Goal: Task Accomplishment & Management: Manage account settings

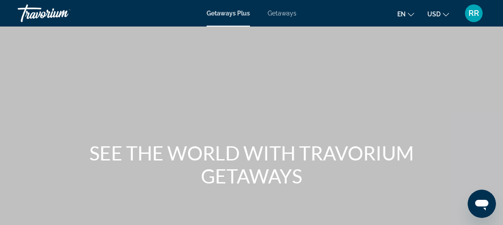
click at [280, 15] on span "Getaways" at bounding box center [282, 13] width 29 height 7
click at [469, 12] on span "RR" at bounding box center [474, 13] width 11 height 9
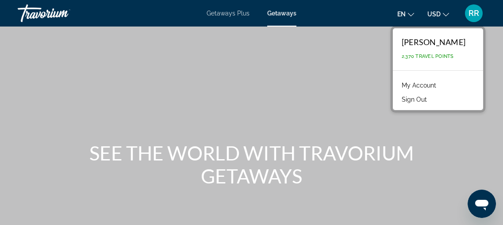
click at [428, 83] on link "My Account" at bounding box center [418, 86] width 43 height 12
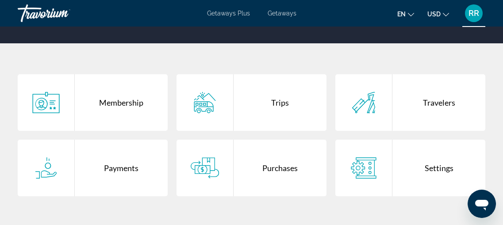
scroll to position [161, 0]
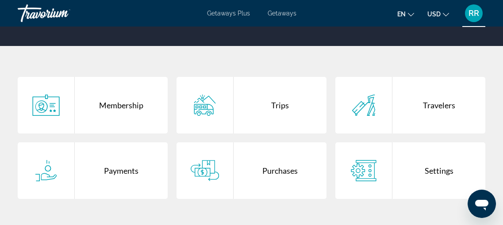
click at [274, 159] on div "Purchases" at bounding box center [280, 171] width 93 height 57
